Goal: Find specific page/section: Find specific page/section

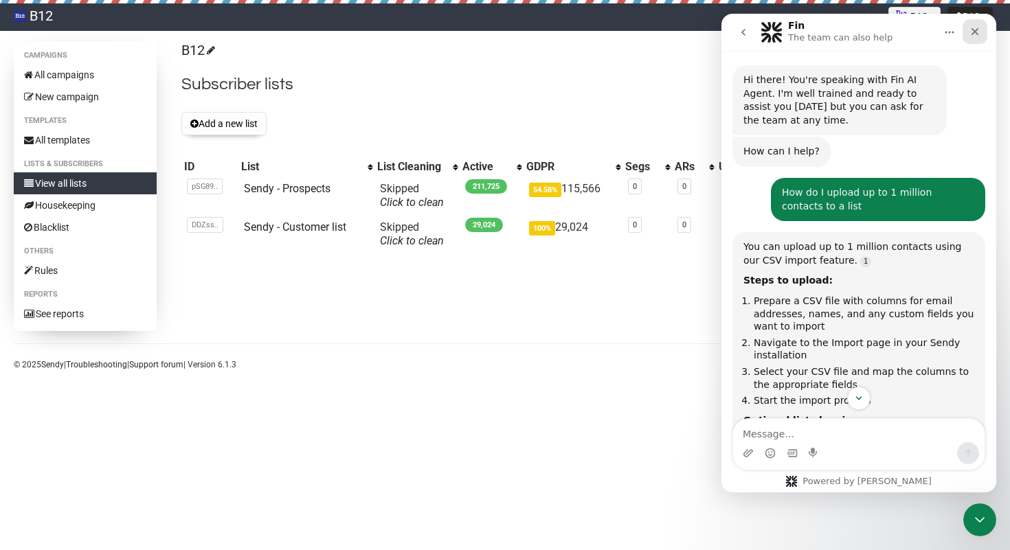
click at [973, 35] on icon "Close" at bounding box center [975, 31] width 11 height 11
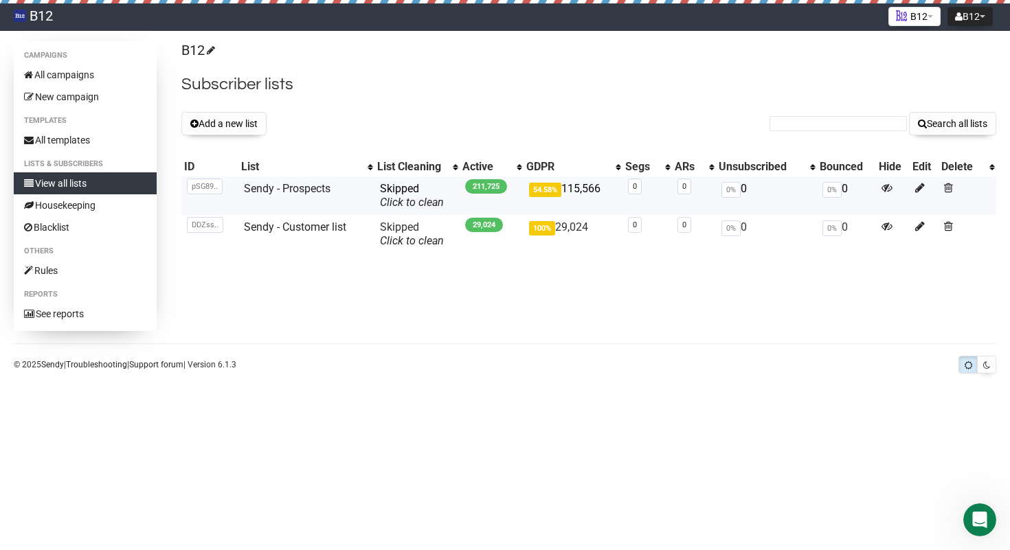
scroll to position [581, 0]
click at [285, 193] on link "Sendy - Prospects" at bounding box center [287, 188] width 87 height 13
click at [285, 192] on link "Sendy - Prospects" at bounding box center [287, 188] width 87 height 13
click at [293, 192] on link "Sendy - Prospects" at bounding box center [287, 188] width 87 height 13
